Goal: Book appointment/travel/reservation

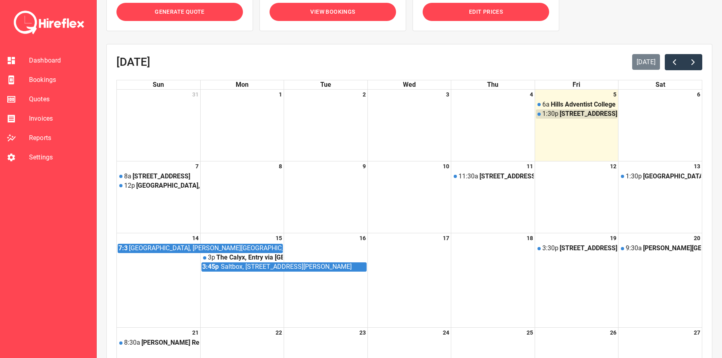
scroll to position [191, 0]
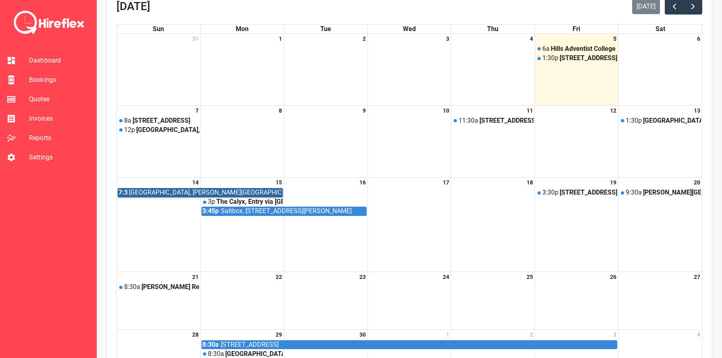
click at [272, 192] on link "[STREET_ADDRESS][PERSON_NAME]" at bounding box center [200, 192] width 165 height 9
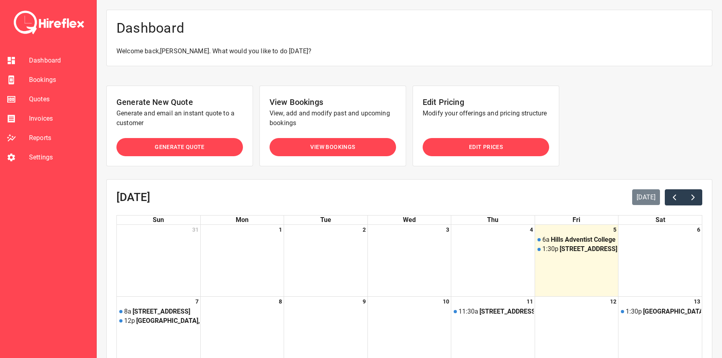
click at [34, 162] on li "Settings" at bounding box center [48, 157] width 96 height 19
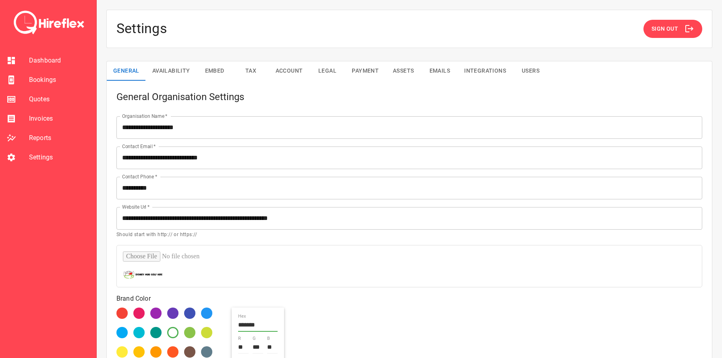
click at [167, 58] on div "**********" at bounding box center [410, 286] width 626 height 572
click at [169, 64] on button "Availability" at bounding box center [171, 70] width 51 height 19
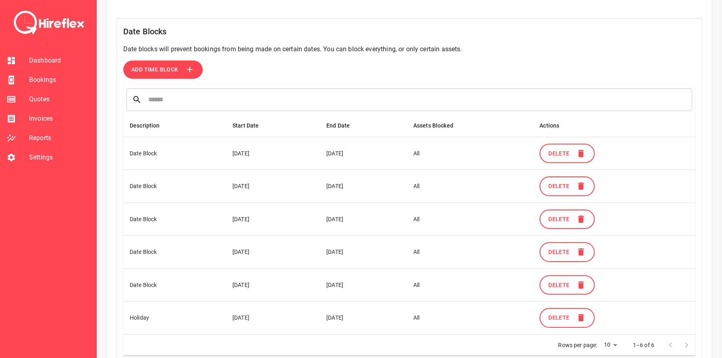
scroll to position [48, 0]
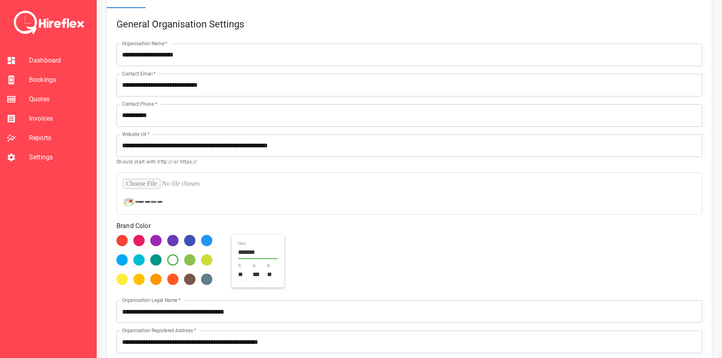
scroll to position [60, 0]
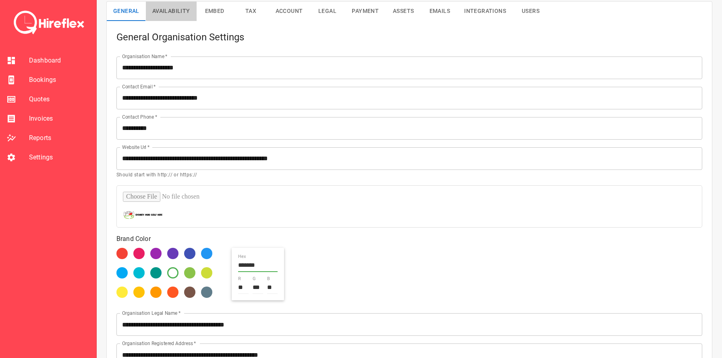
click at [173, 16] on button "Availability" at bounding box center [171, 11] width 51 height 19
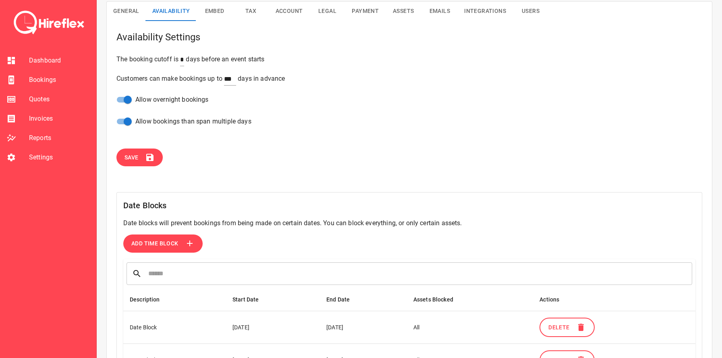
scroll to position [270, 0]
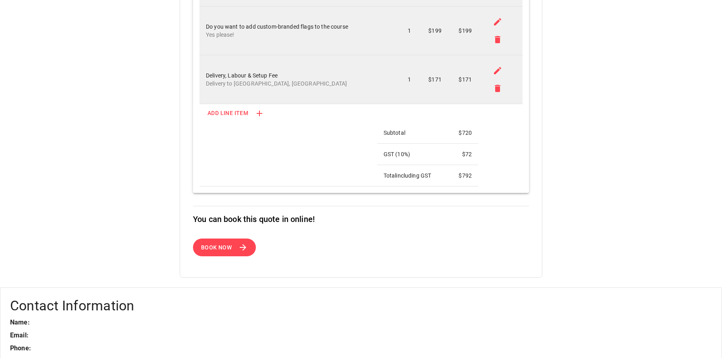
scroll to position [319, 0]
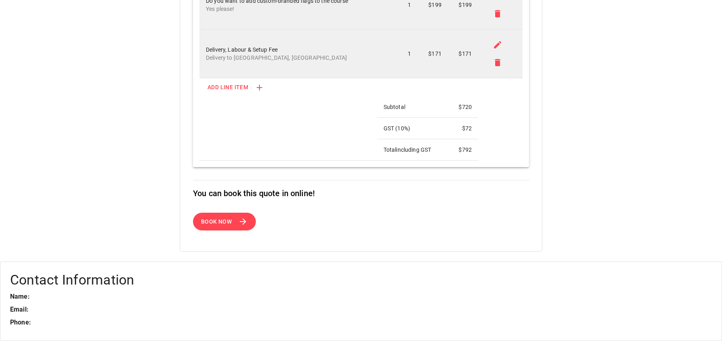
click at [228, 220] on span "Book Now" at bounding box center [216, 221] width 31 height 10
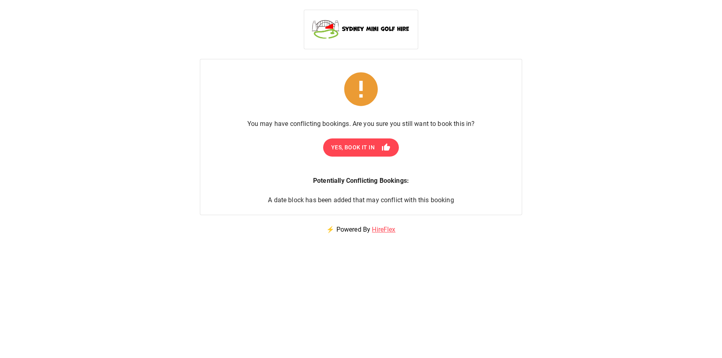
click at [345, 197] on p "A date block has been added that may conflict with this booking" at bounding box center [361, 200] width 186 height 10
click at [397, 197] on p "A date block has been added that may conflict with this booking" at bounding box center [361, 200] width 186 height 10
click at [352, 152] on span "Yes, Book It In" at bounding box center [353, 147] width 44 height 10
